Goal: Task Accomplishment & Management: Complete application form

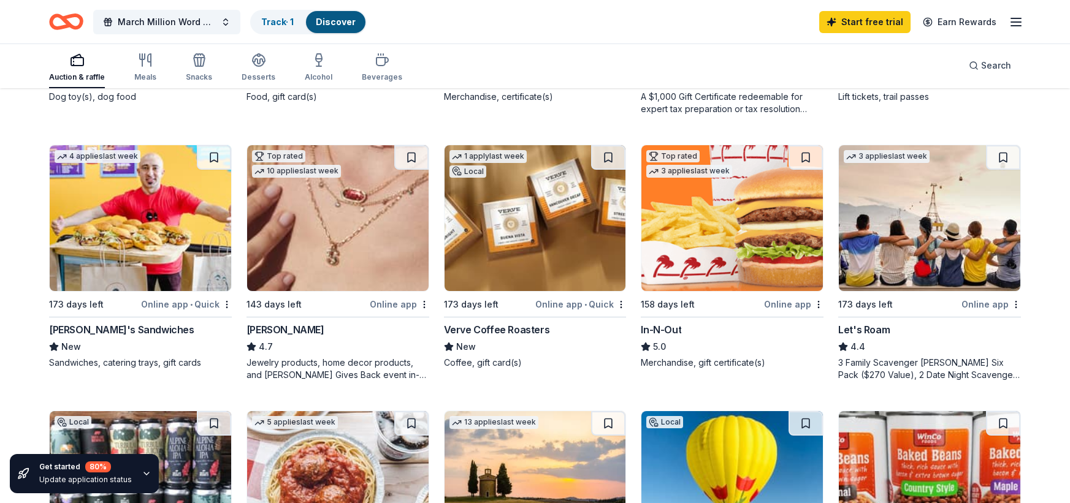
scroll to position [674, 0]
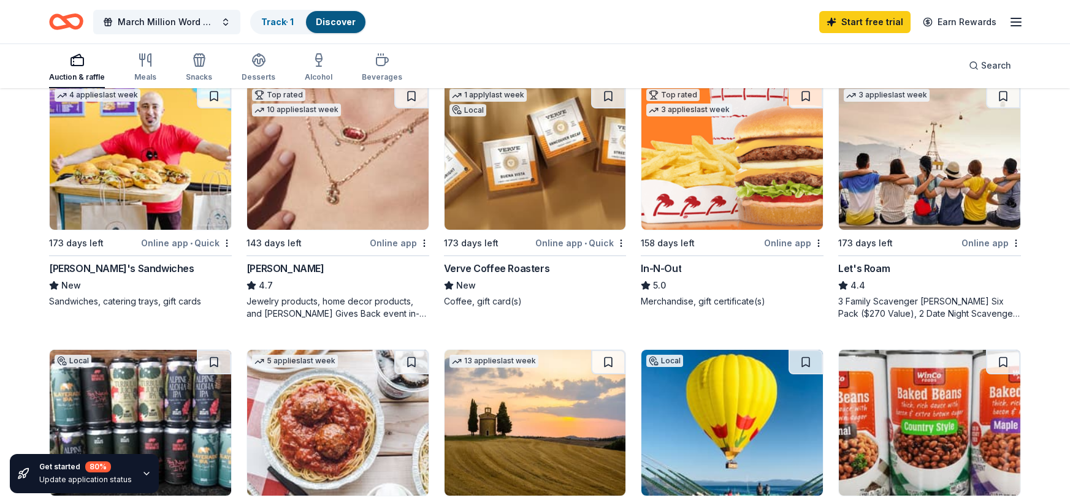
click at [503, 168] on img at bounding box center [534, 157] width 181 height 146
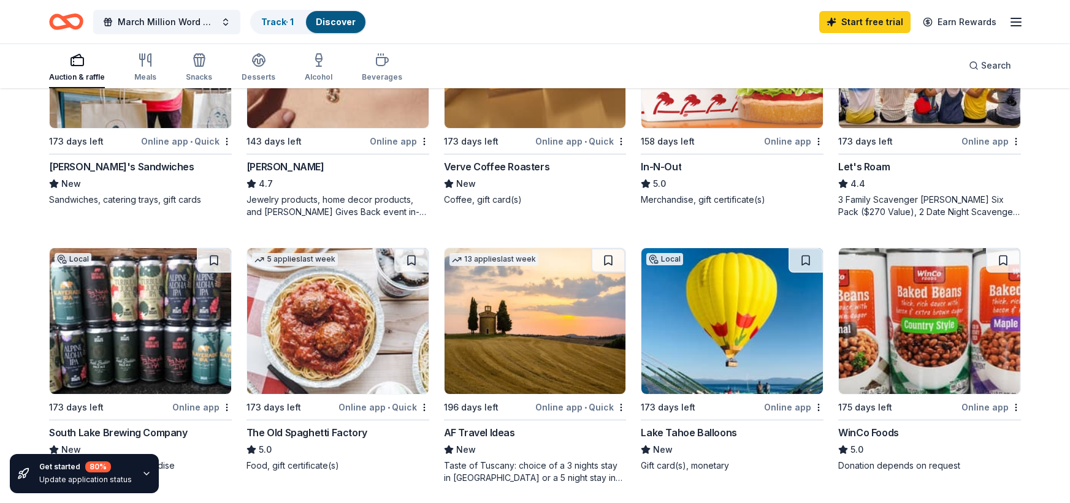
scroll to position [537, 0]
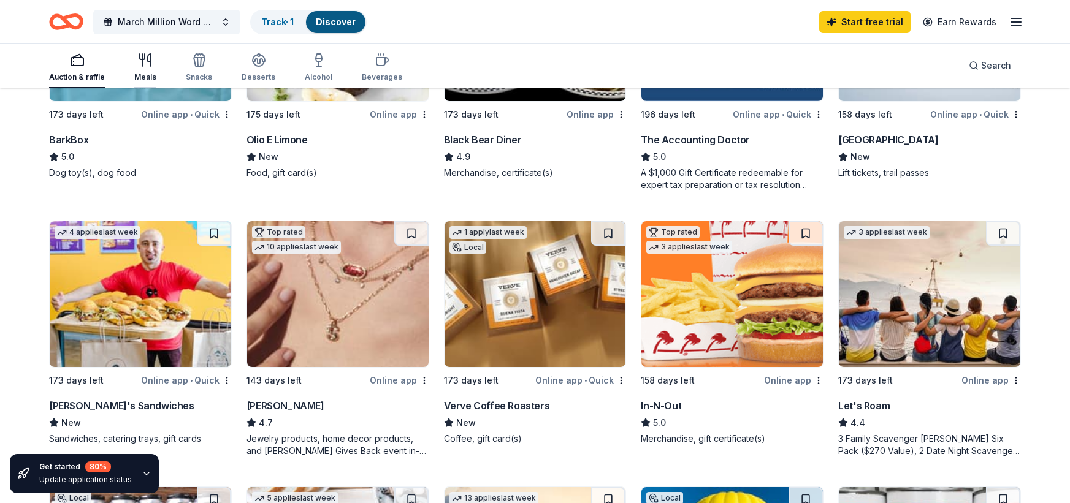
click at [140, 64] on icon "button" at bounding box center [145, 60] width 15 height 15
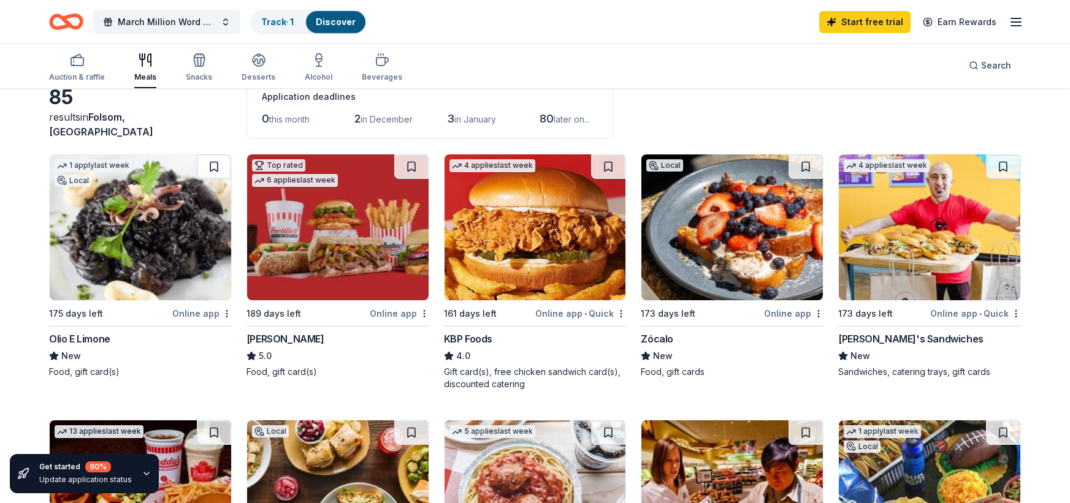
scroll to position [61, 0]
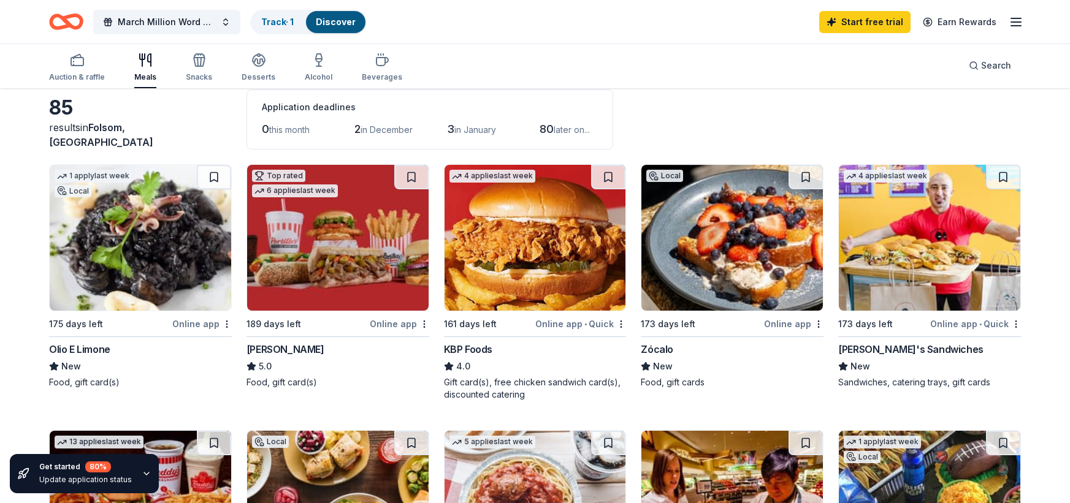
drag, startPoint x: 831, startPoint y: 346, endPoint x: 869, endPoint y: 344, distance: 37.4
click at [903, 261] on img at bounding box center [929, 238] width 181 height 146
click at [157, 26] on span "March Million Word Madness" at bounding box center [167, 22] width 98 height 15
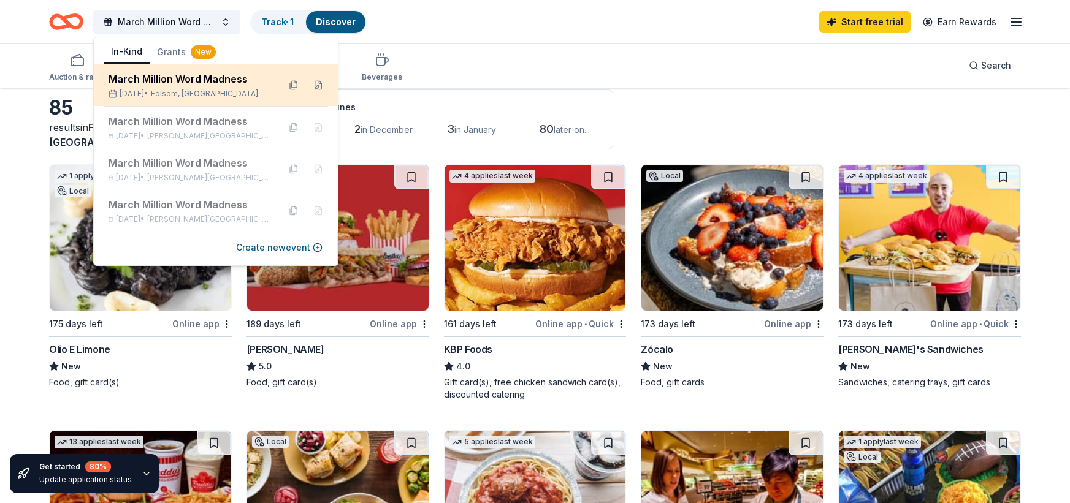
click at [179, 85] on div "March Million Word Madness" at bounding box center [189, 79] width 161 height 15
click at [200, 80] on div "March Million Word Madness" at bounding box center [189, 79] width 161 height 15
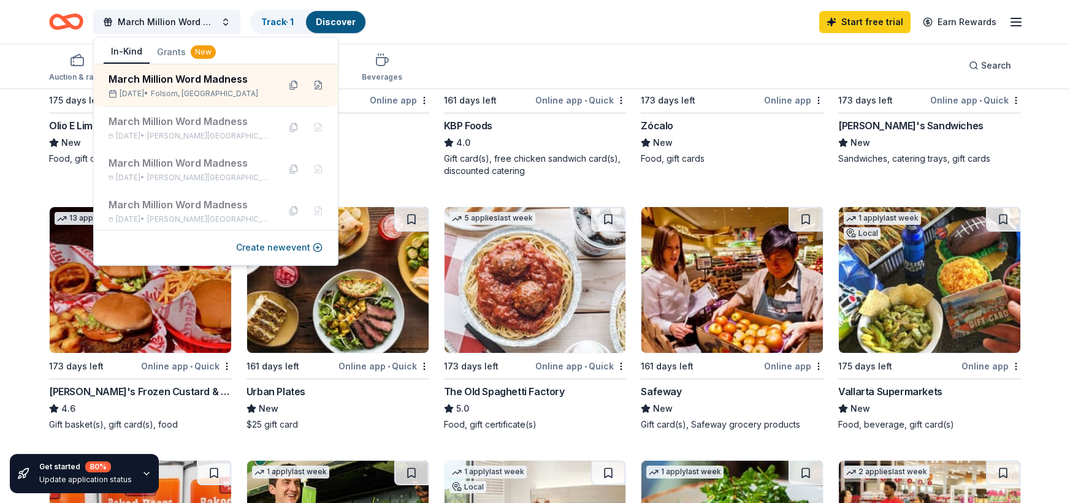
scroll to position [307, 0]
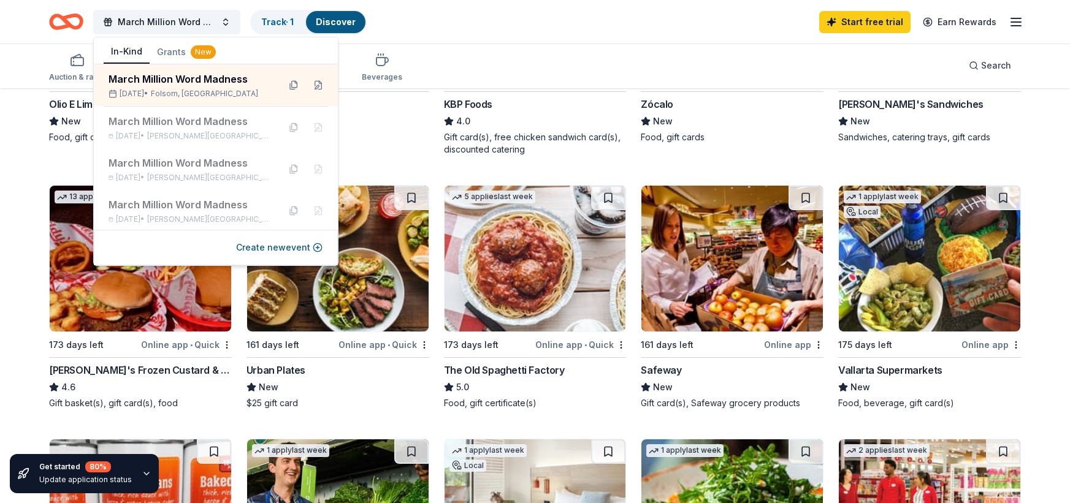
click at [470, 41] on div "March Million Word Madness Track · 1 Discover Start free trial Earn Rewards" at bounding box center [535, 22] width 1070 height 44
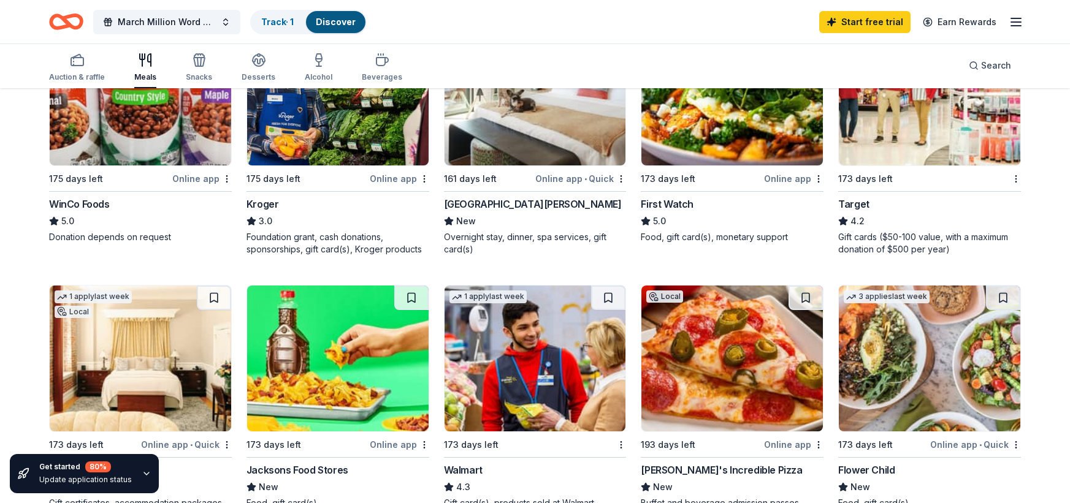
scroll to position [797, 0]
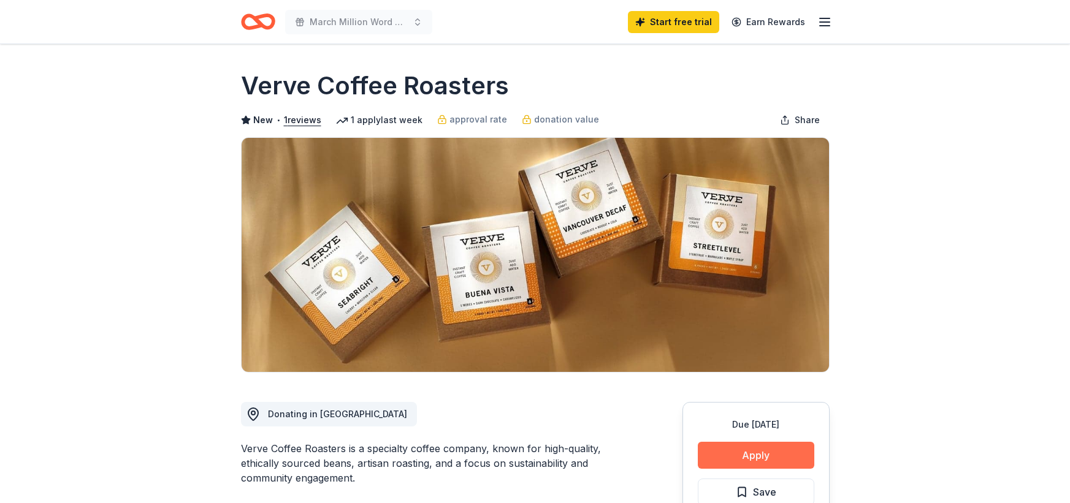
click at [790, 457] on button "Apply" at bounding box center [756, 455] width 116 height 27
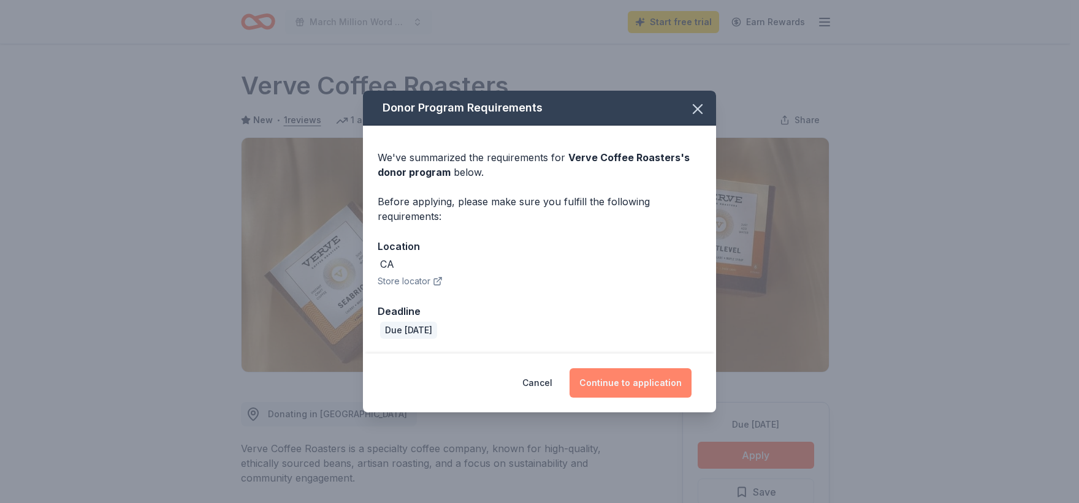
click at [639, 379] on button "Continue to application" at bounding box center [631, 382] width 122 height 29
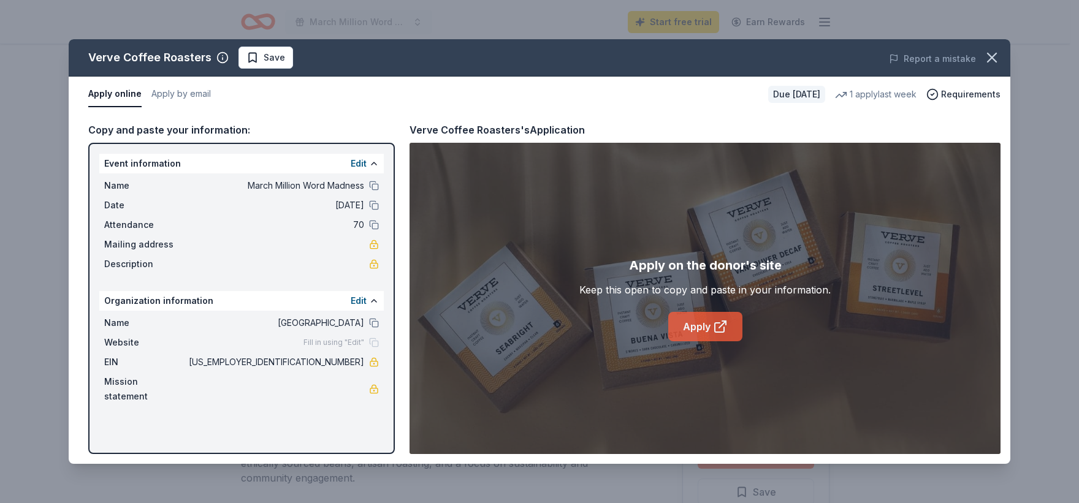
click at [699, 327] on link "Apply" at bounding box center [705, 326] width 74 height 29
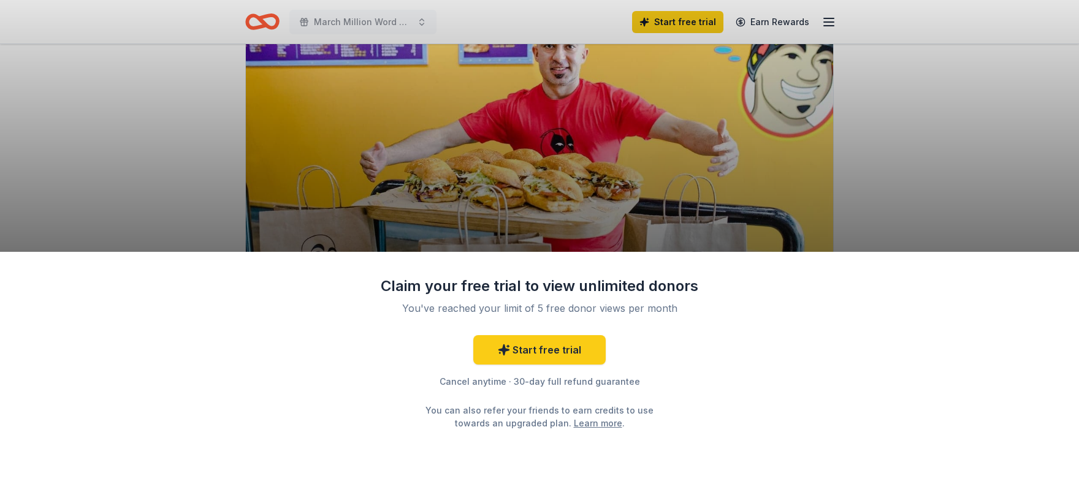
scroll to position [123, 0]
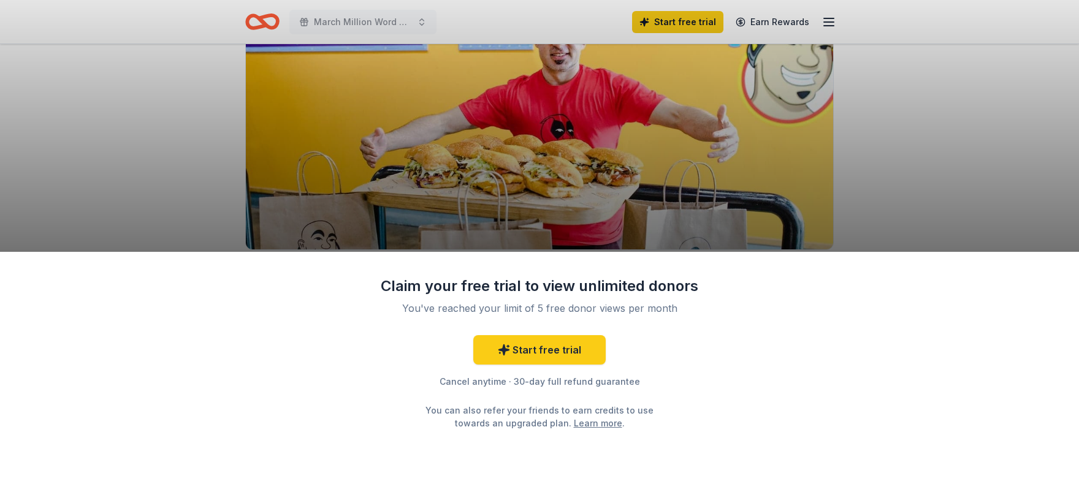
click at [923, 162] on div "Claim your free trial to view unlimited donors You've reached your limit of 5 f…" at bounding box center [539, 251] width 1079 height 503
click at [562, 224] on div "Claim your free trial to view unlimited donors You've reached your limit of 5 f…" at bounding box center [539, 251] width 1079 height 503
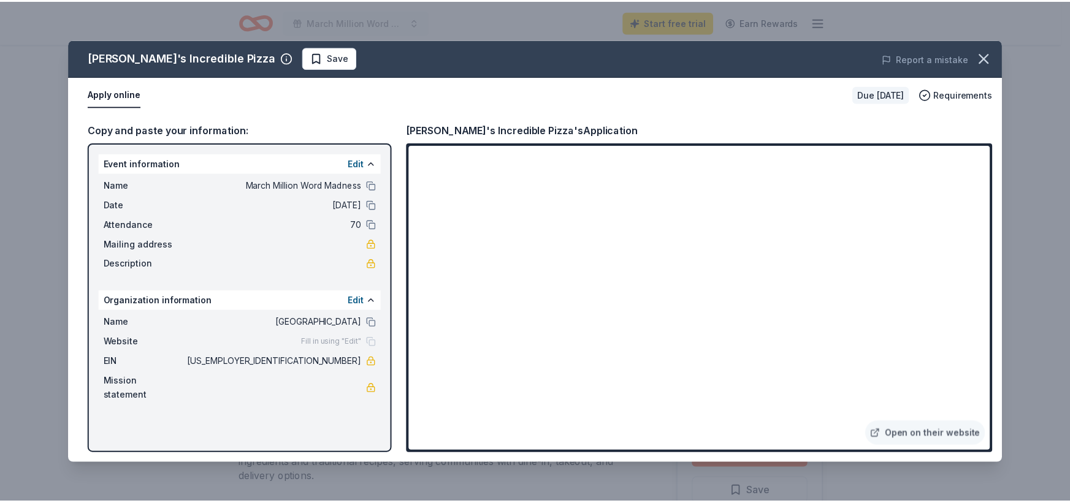
scroll to position [61, 0]
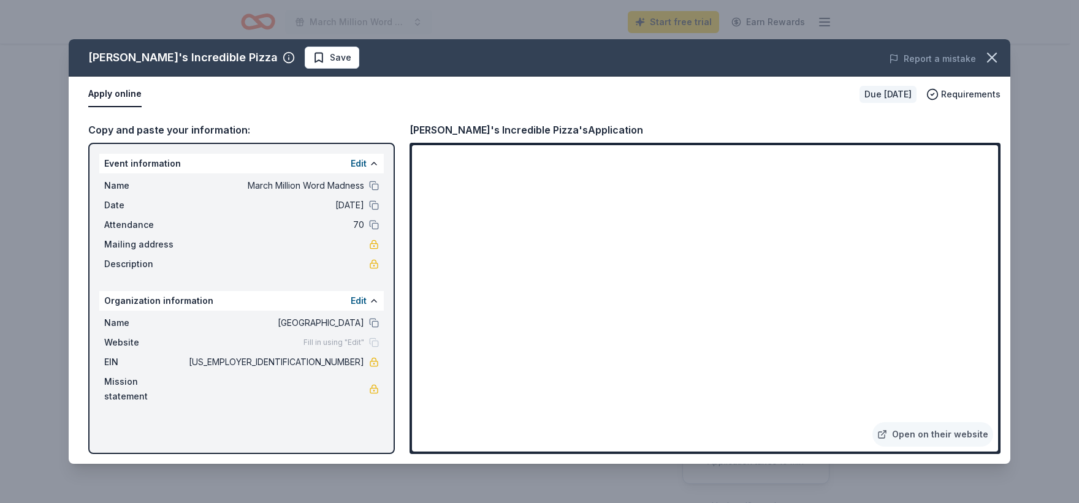
drag, startPoint x: 313, startPoint y: 343, endPoint x: 356, endPoint y: 342, distance: 42.9
click at [356, 355] on span "52-1551716" at bounding box center [275, 362] width 178 height 15
click at [1041, 102] on div "John's Incredible Pizza Save Report a mistake Apply online Due in 193 days Requ…" at bounding box center [539, 251] width 1079 height 503
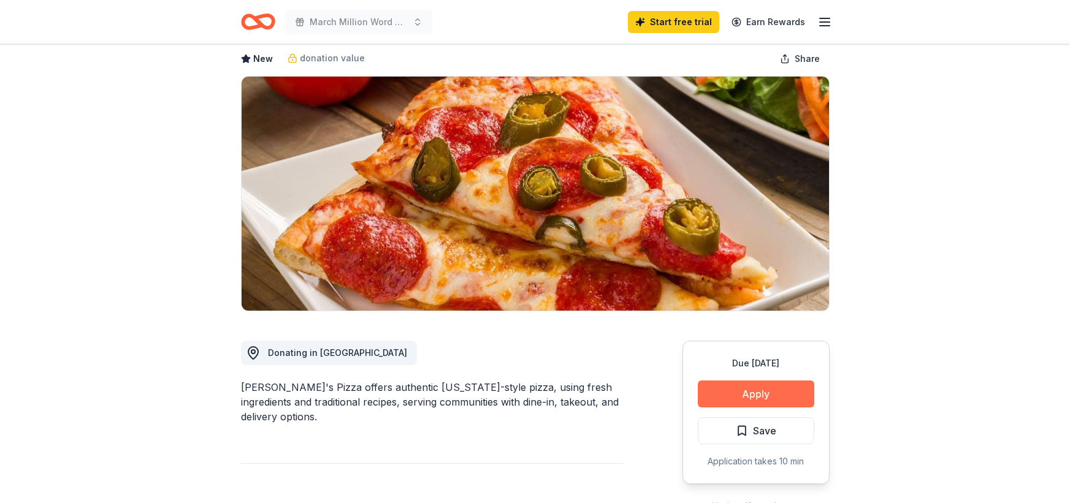
click at [783, 398] on button "Apply" at bounding box center [756, 394] width 116 height 27
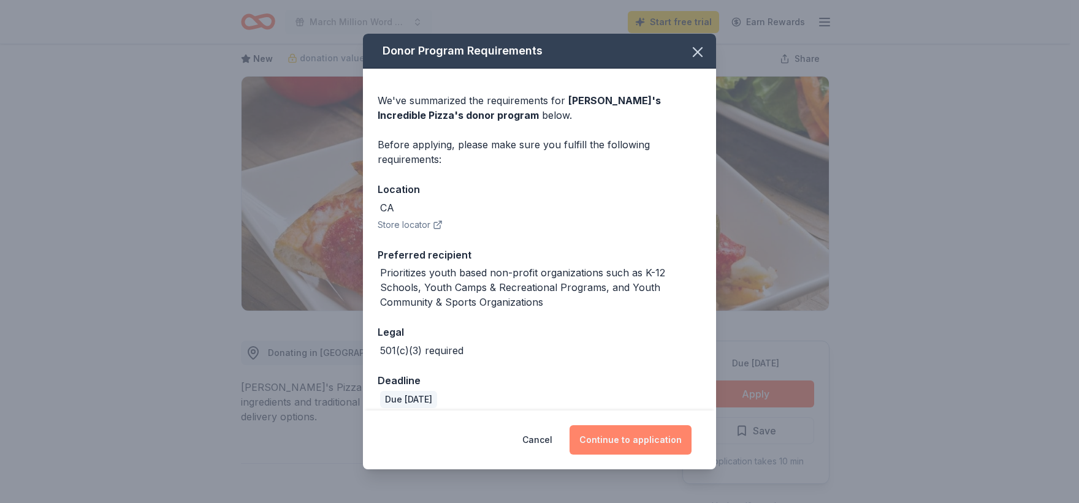
click at [605, 437] on button "Continue to application" at bounding box center [631, 439] width 122 height 29
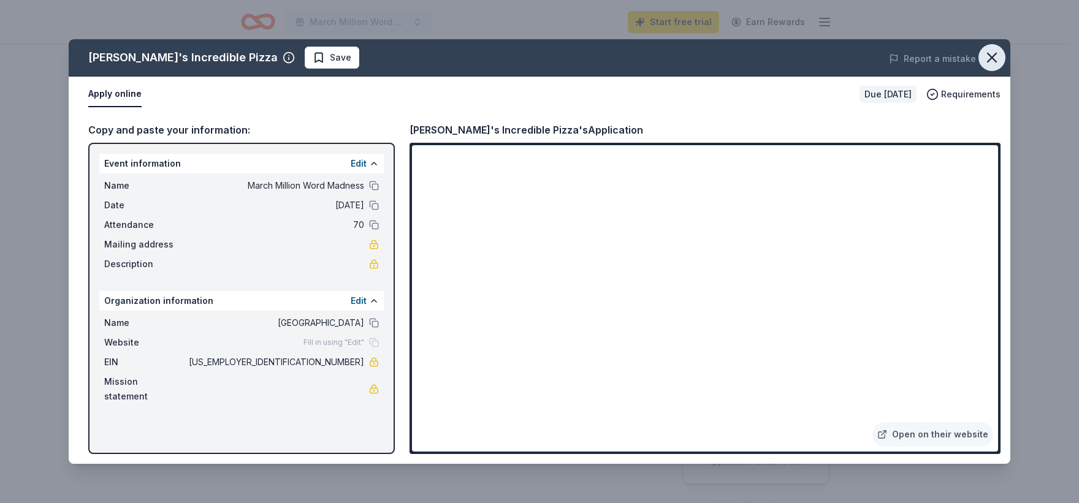
click at [1002, 58] on button "button" at bounding box center [991, 57] width 27 height 27
